Goal: Task Accomplishment & Management: Use online tool/utility

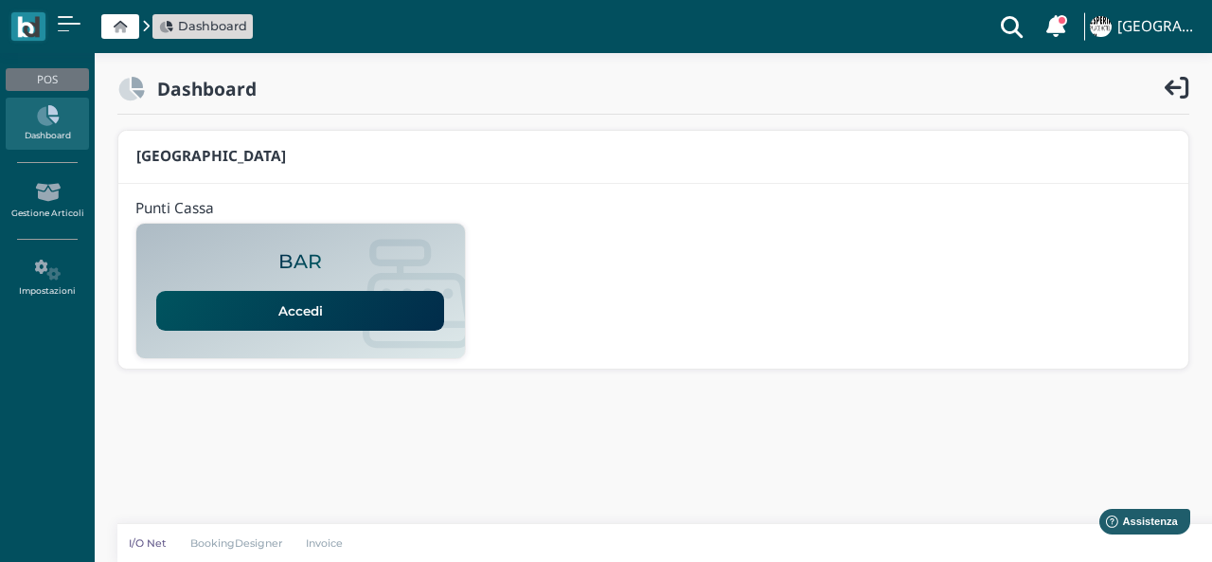
click at [367, 318] on link "Accedi" at bounding box center [300, 311] width 288 height 40
click at [396, 323] on link "Accedi" at bounding box center [300, 311] width 288 height 40
click at [373, 314] on link "Accedi" at bounding box center [300, 311] width 288 height 40
click at [254, 320] on link "Accedi" at bounding box center [300, 311] width 288 height 40
click at [244, 301] on link "Accedi" at bounding box center [300, 311] width 288 height 40
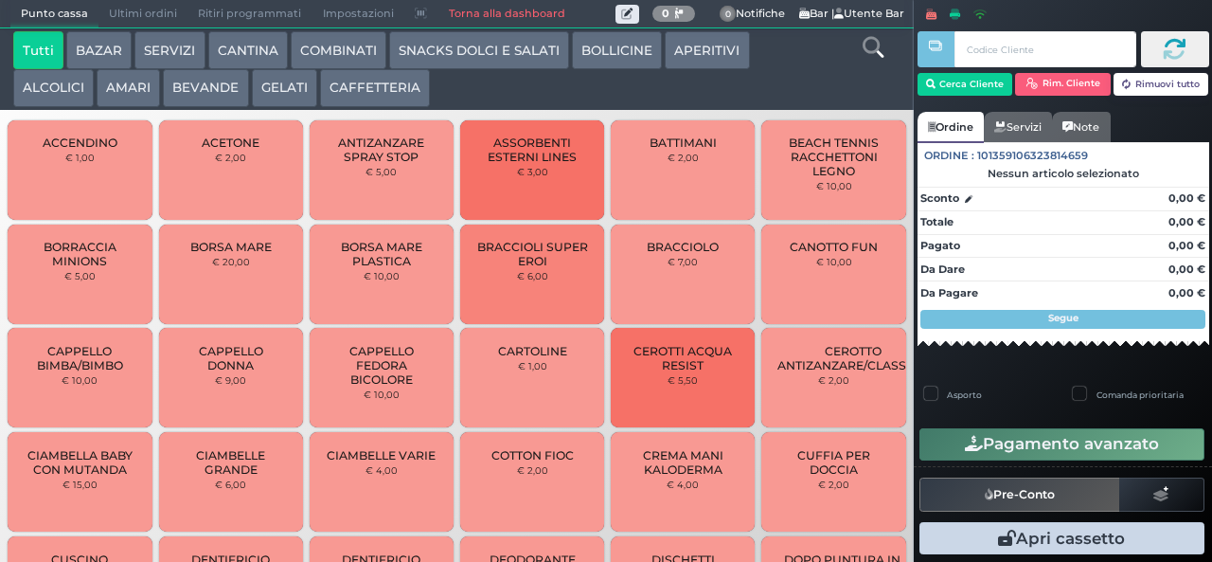
click at [968, 116] on link "Ordine" at bounding box center [951, 127] width 66 height 30
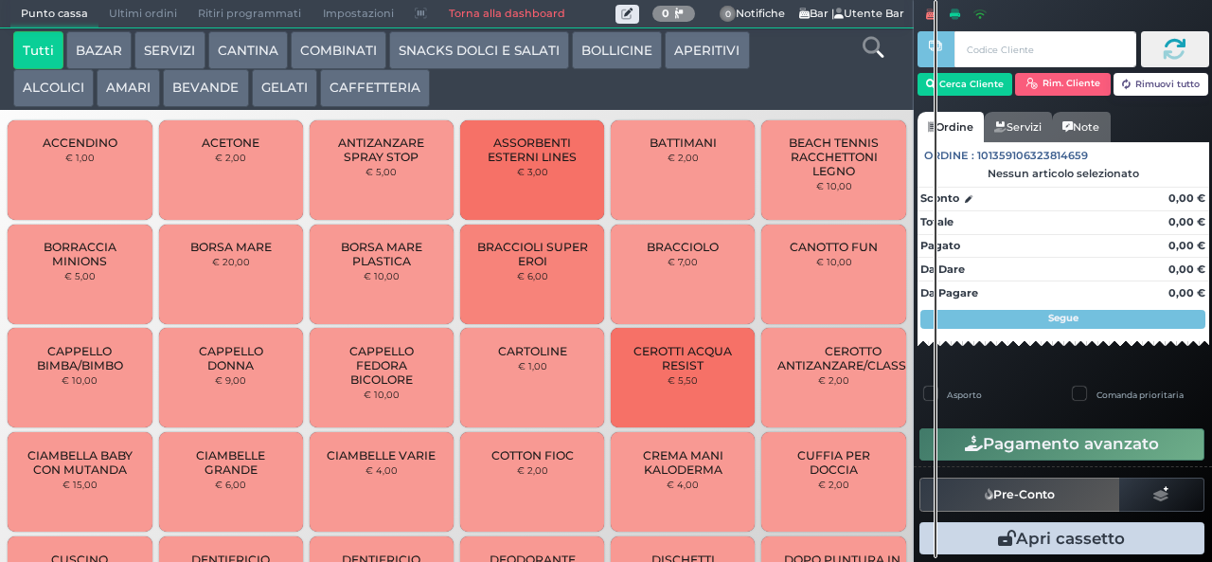
click at [949, 54] on span at bounding box center [937, 49] width 38 height 36
click at [970, 89] on button "Cerca Cliente" at bounding box center [966, 84] width 96 height 23
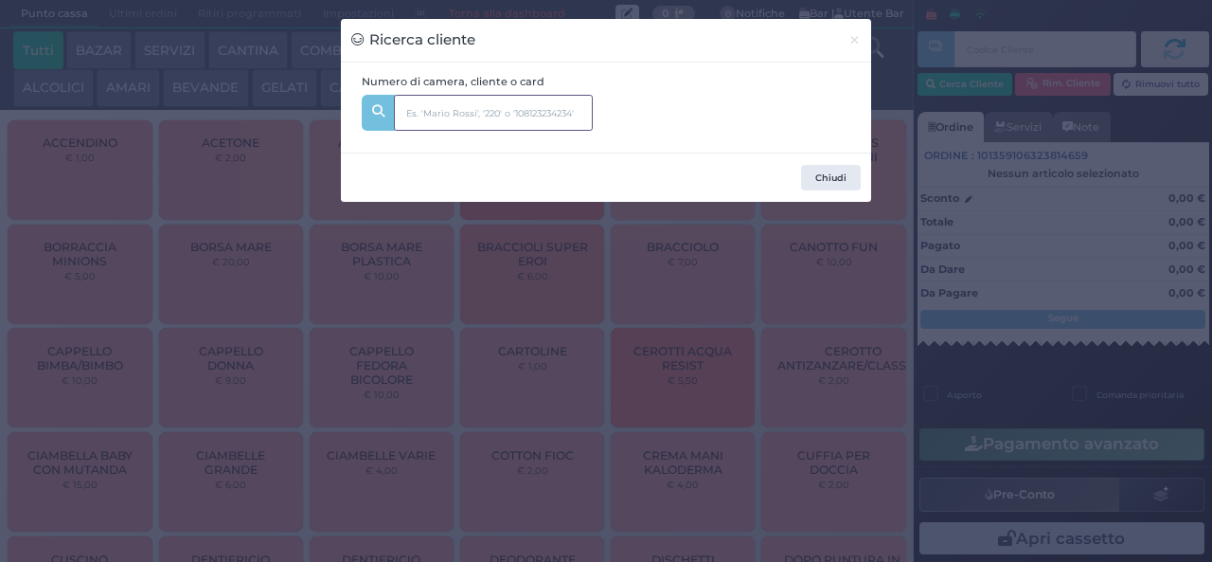
click at [485, 119] on input "text" at bounding box center [493, 113] width 199 height 36
type input "carin"
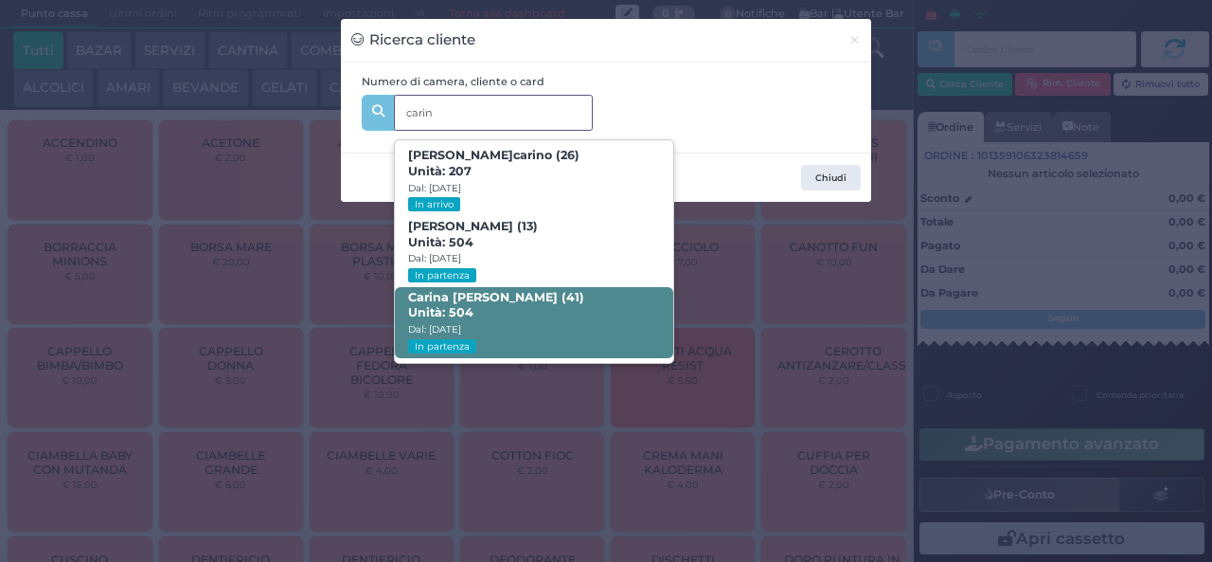
click at [534, 317] on span "Carin a [PERSON_NAME] (41) Unità: 504 Dal: [DATE] In partenza" at bounding box center [533, 322] width 277 height 71
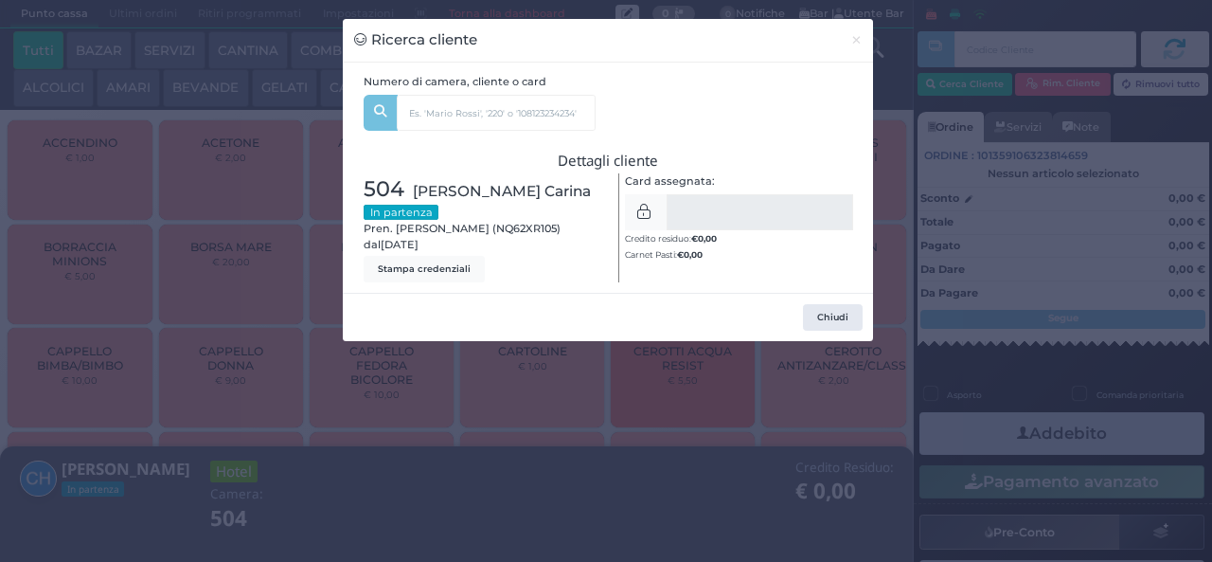
click at [394, 478] on div "Ricerca cliente × Numero di camera, cliente o card [PERSON_NAME] Ac carin o (26…" at bounding box center [606, 281] width 1212 height 562
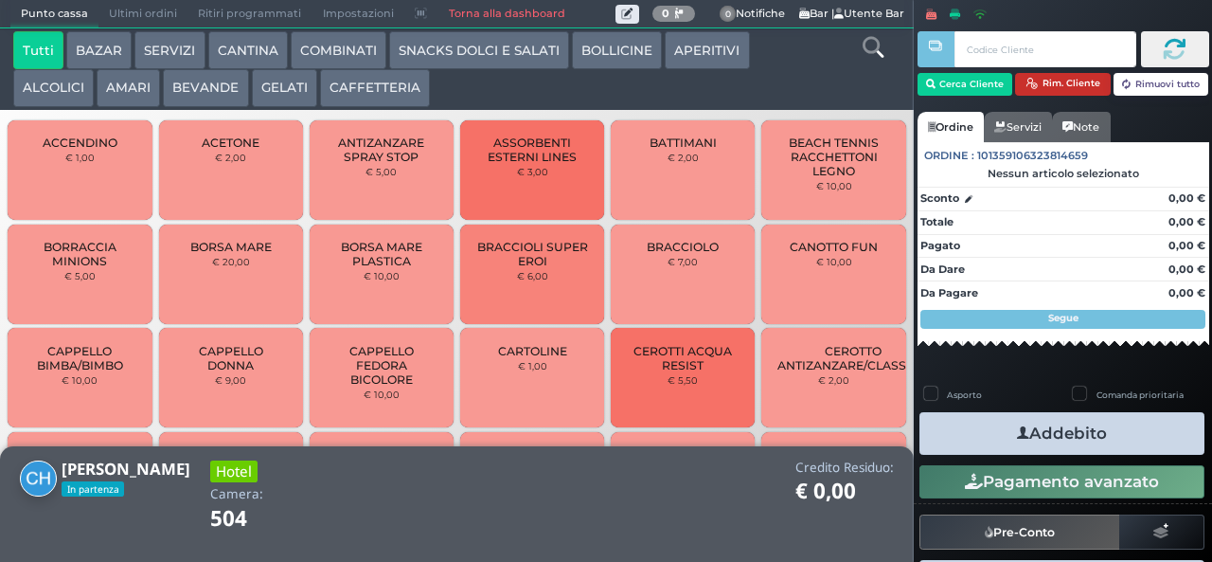
click at [1053, 82] on button "Rim. Cliente" at bounding box center [1063, 84] width 96 height 23
